Goal: Navigation & Orientation: Go to known website

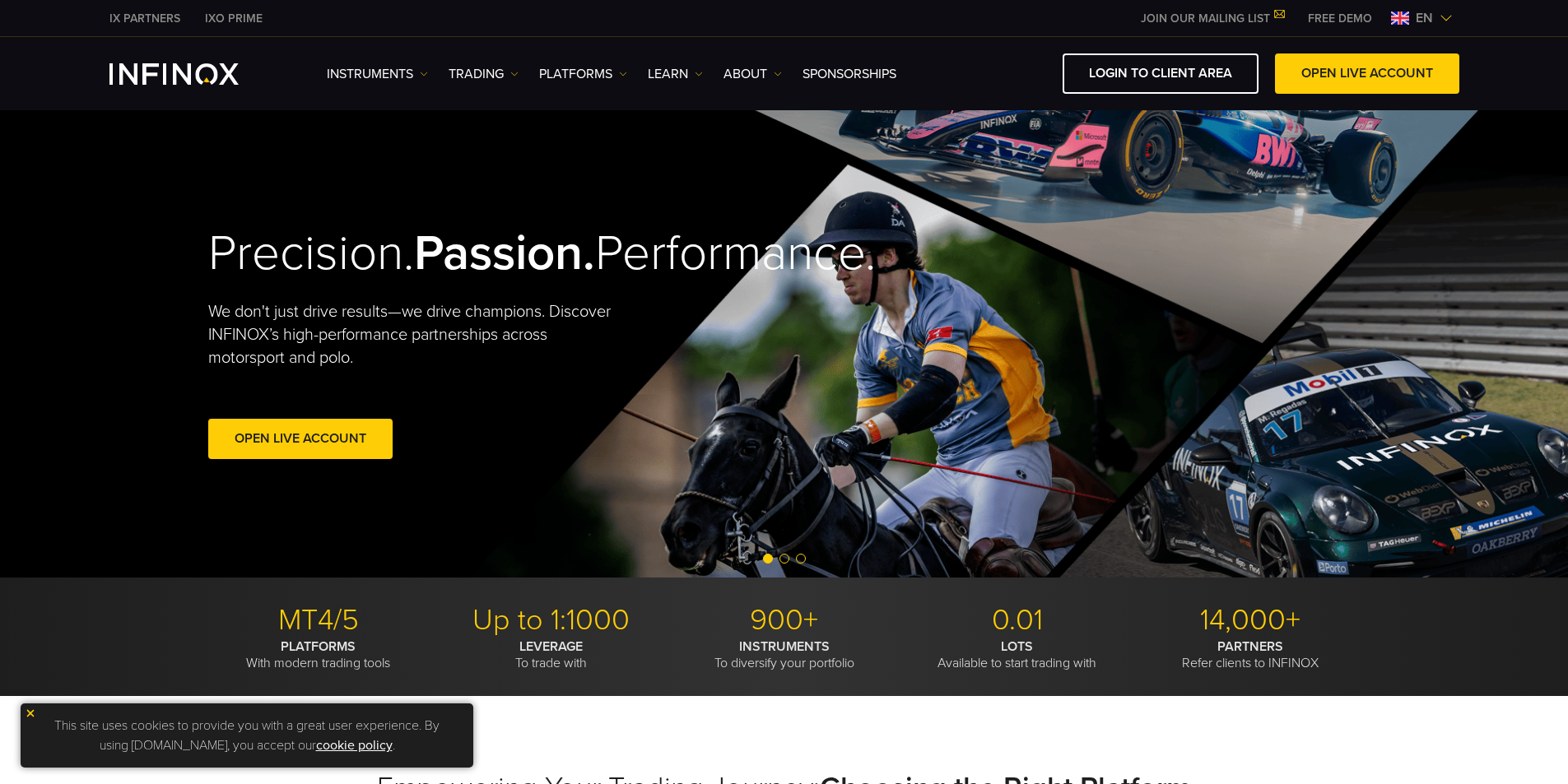
click at [1431, 14] on span "en" at bounding box center [1424, 18] width 31 height 20
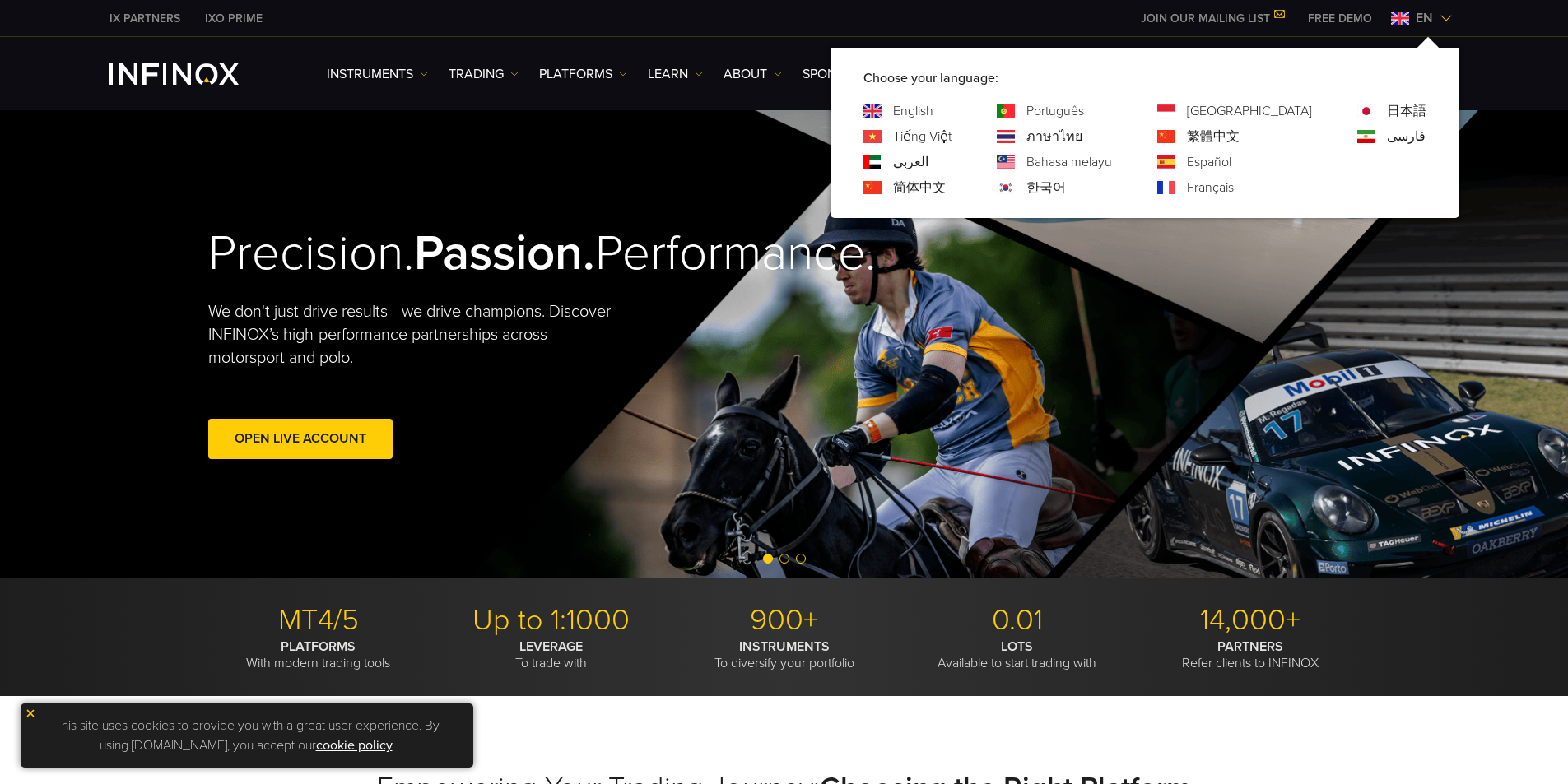
click at [1088, 187] on div "한국어" at bounding box center [1054, 188] width 115 height 20
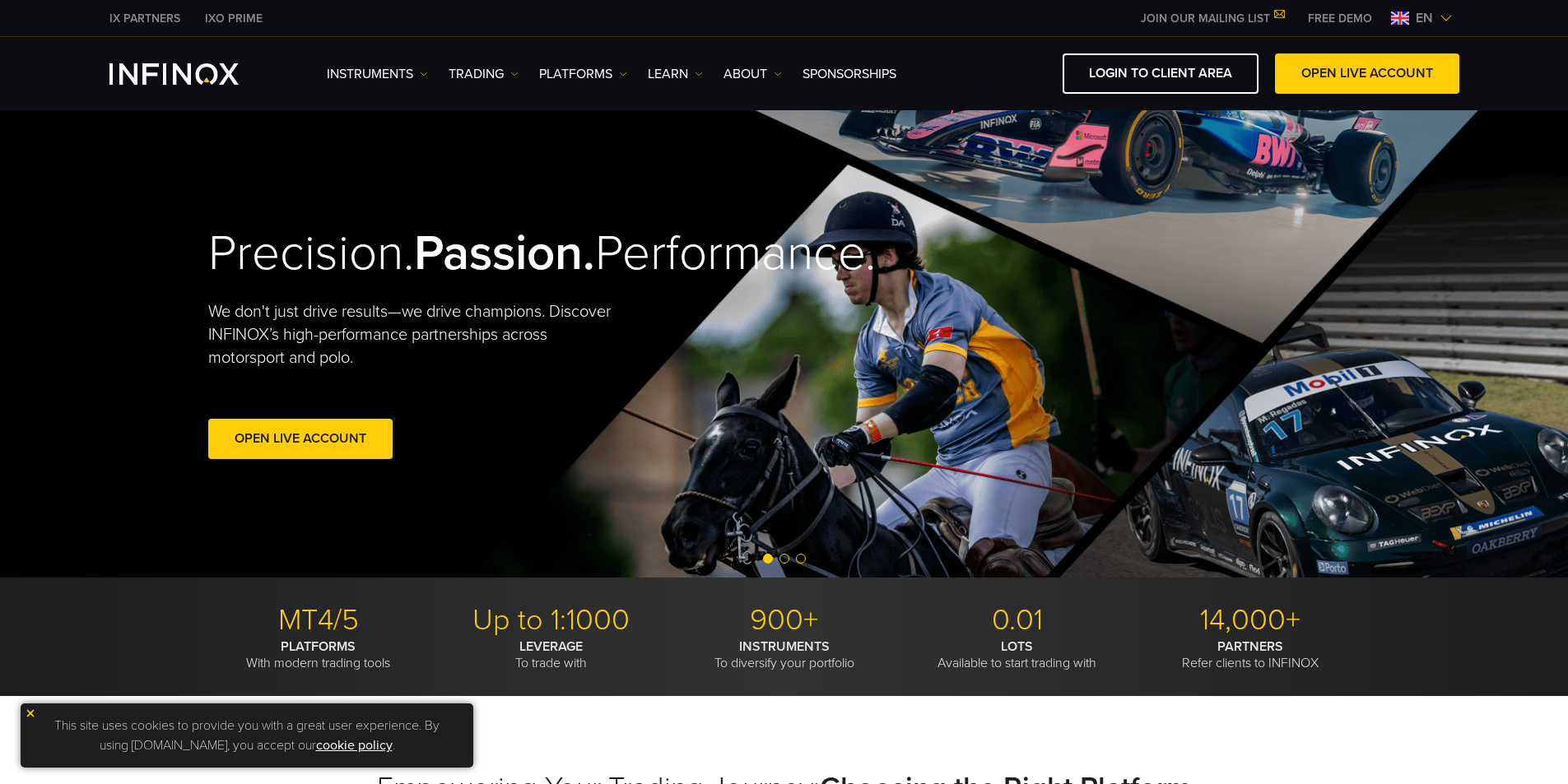
click at [1105, 184] on div "Precision. Passion. Performance. We don't just drive results—we drive champions…" at bounding box center [784, 344] width 1185 height 467
click at [1455, 5] on div "IX PARTNERS IXO PRIME JOIN OUR MAILING LIST Never Miss a Trading Opportunity wi…" at bounding box center [784, 18] width 1349 height 36
click at [1452, 9] on div "en" at bounding box center [1421, 18] width 75 height 20
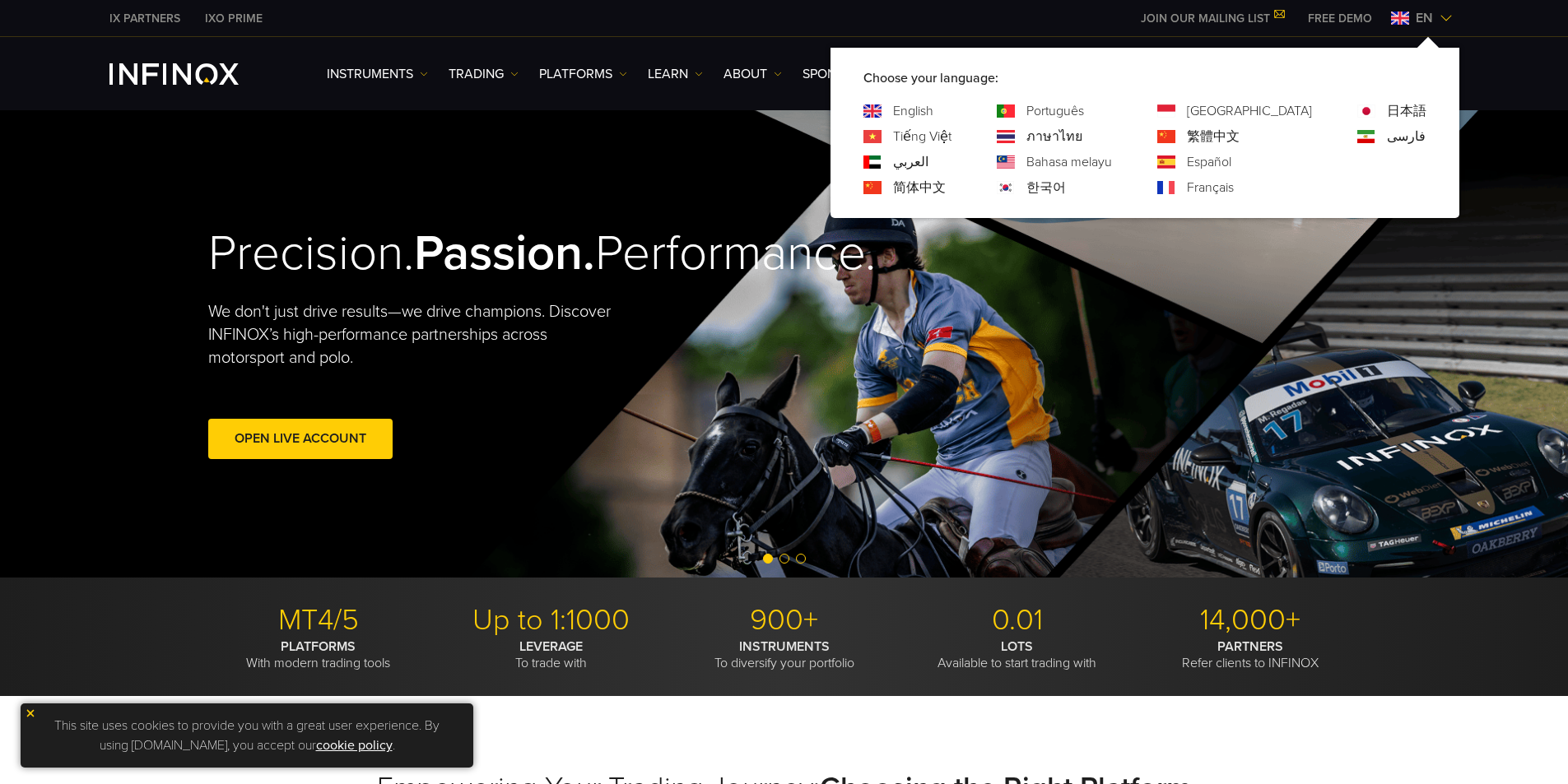
click at [1066, 187] on link "한국어" at bounding box center [1046, 188] width 40 height 20
